Goal: Task Accomplishment & Management: Use online tool/utility

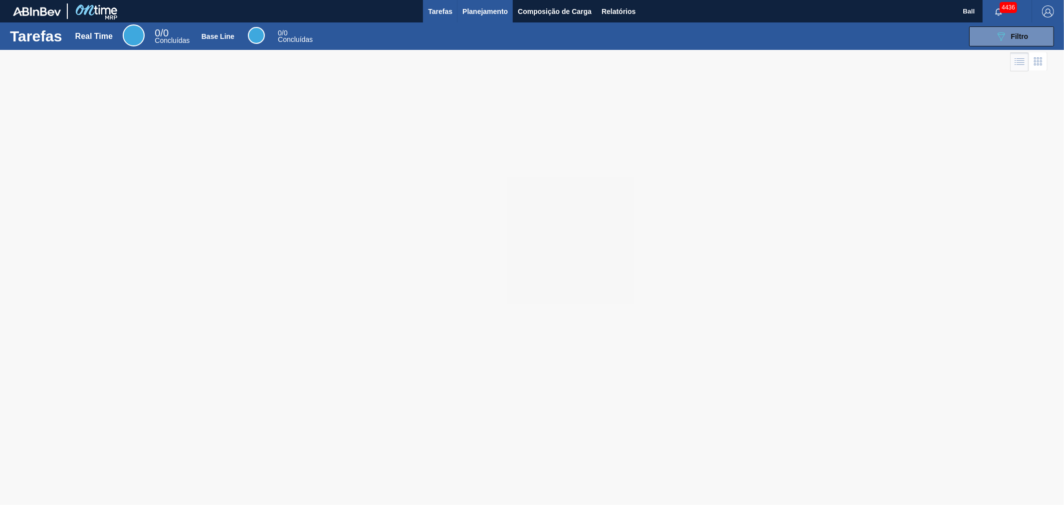
click at [484, 10] on span "Planejamento" at bounding box center [484, 11] width 45 height 12
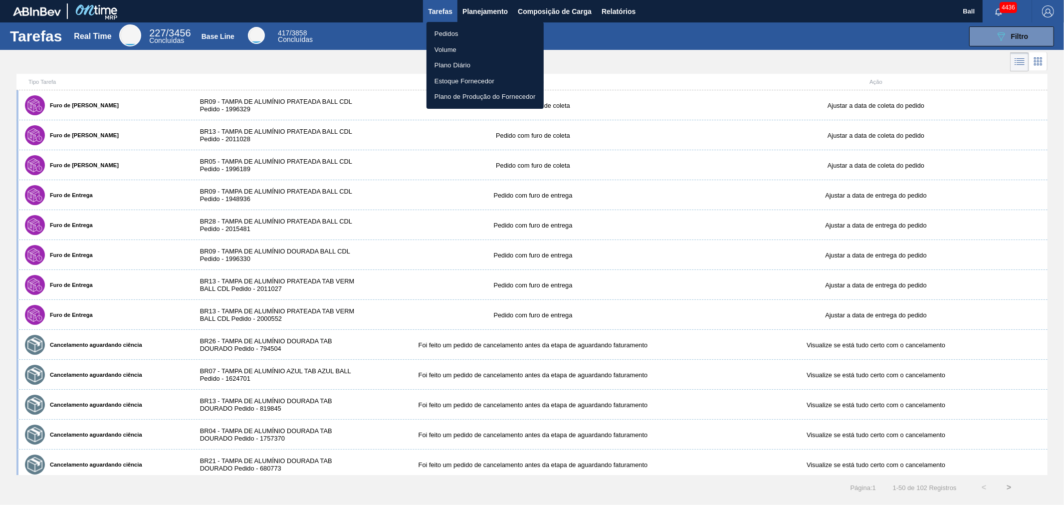
click at [827, 35] on div at bounding box center [532, 252] width 1064 height 505
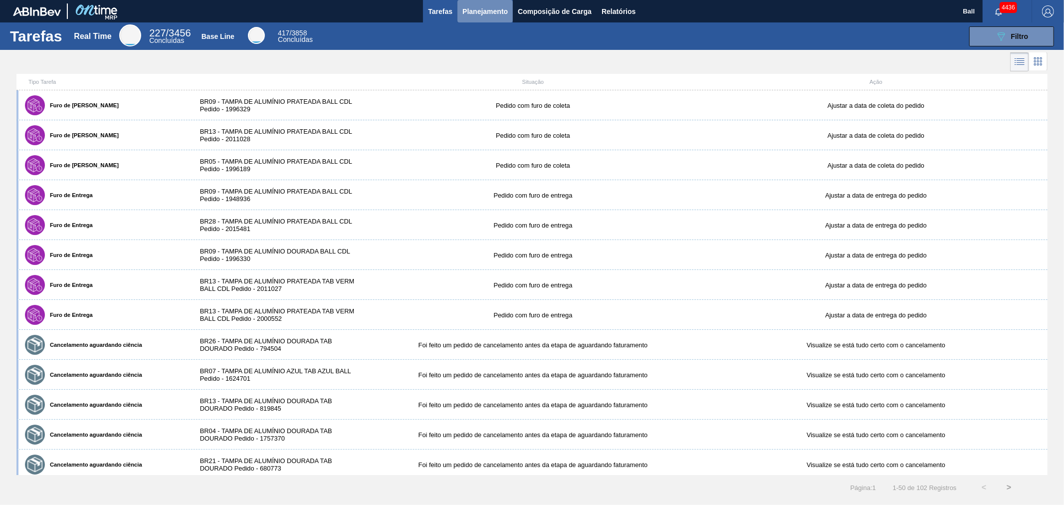
click at [502, 11] on span "Planejamento" at bounding box center [484, 11] width 45 height 12
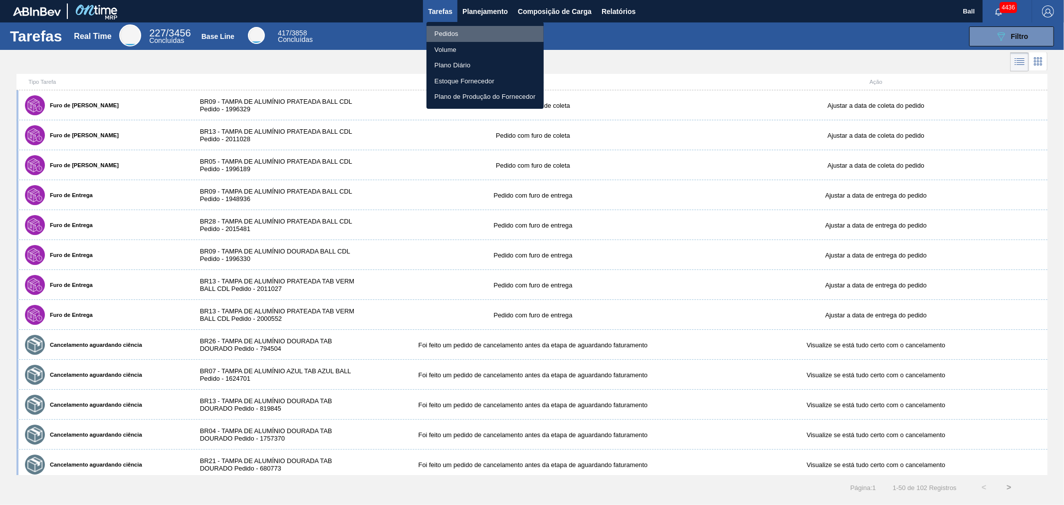
click at [476, 35] on li "Pedidos" at bounding box center [484, 34] width 117 height 16
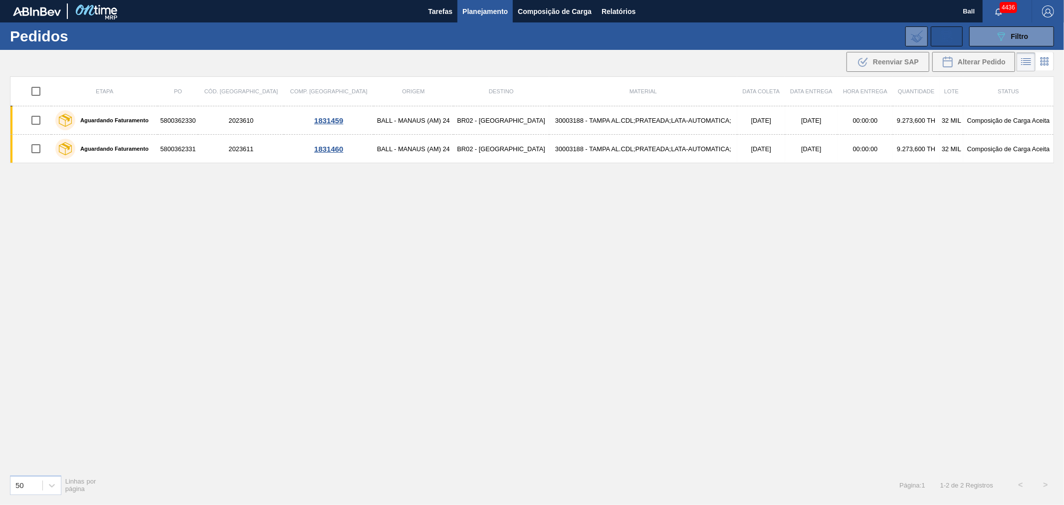
click at [948, 35] on icon at bounding box center [947, 36] width 16 height 12
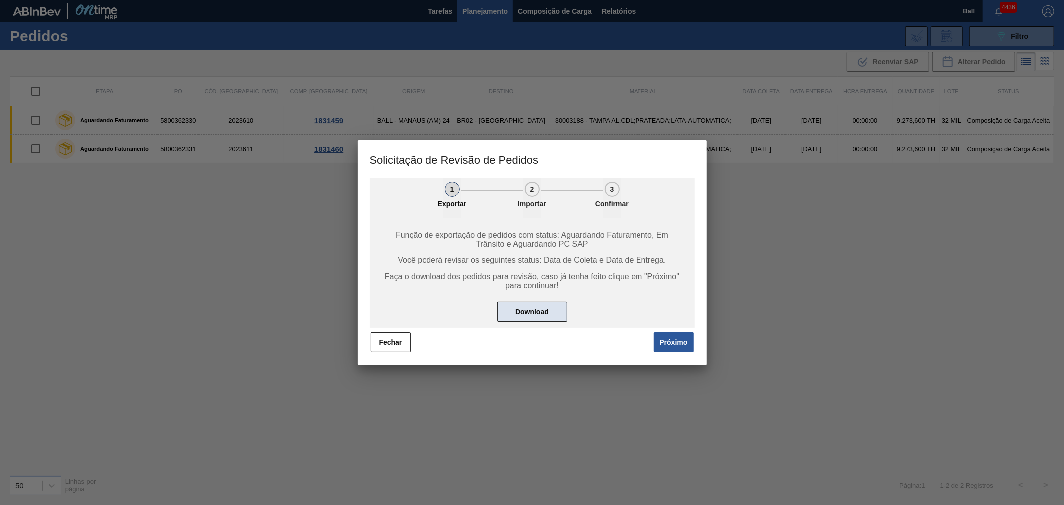
click at [516, 313] on button "Download" at bounding box center [532, 312] width 70 height 20
click at [380, 341] on button "Fechar" at bounding box center [391, 342] width 40 height 20
